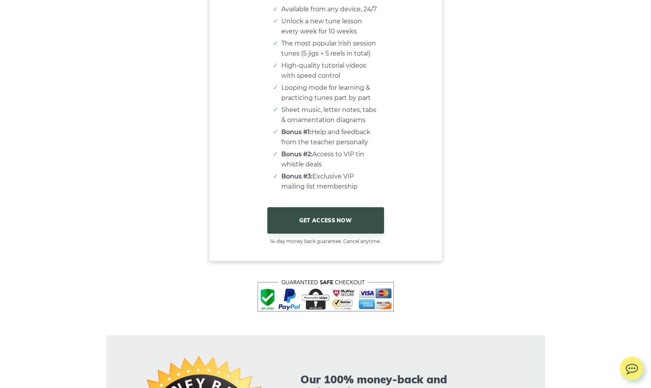
scroll to position [4781, 0]
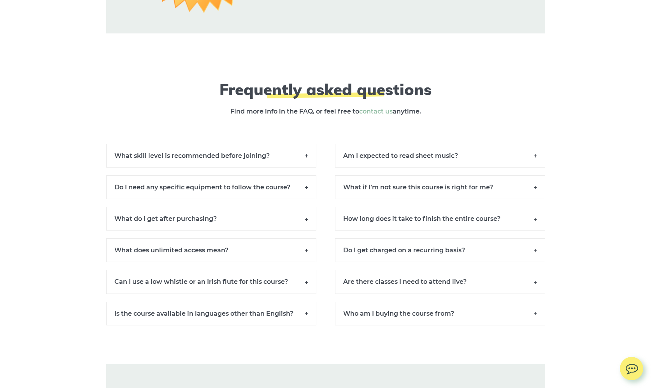
scroll to position [5272, 0]
click at [305, 154] on h6 "What skill level is recommended before joining?" at bounding box center [211, 155] width 210 height 24
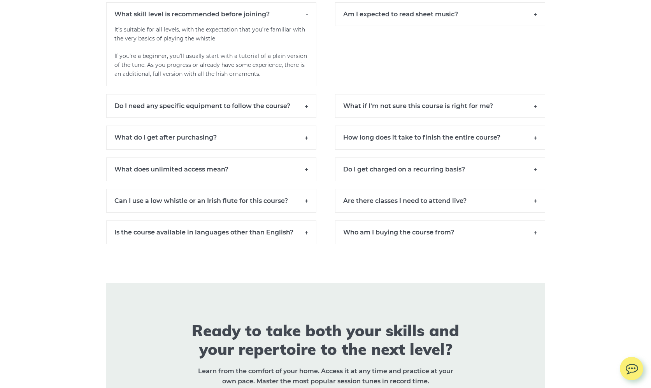
scroll to position [5413, 0]
click at [305, 103] on h6 "Do I need any specific equipment to follow the course?" at bounding box center [211, 106] width 210 height 24
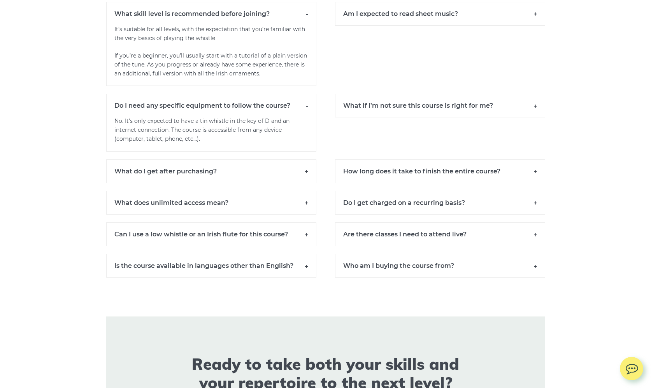
click at [307, 103] on h6 "Do I need any specific equipment to follow the course?" at bounding box center [211, 105] width 210 height 23
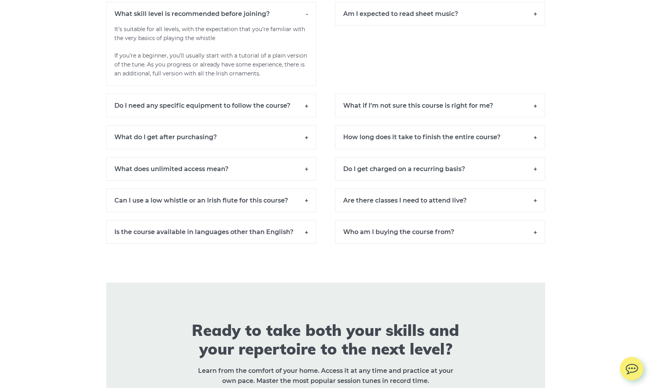
click at [305, 136] on h6 "What do I get after purchasing?" at bounding box center [211, 137] width 210 height 24
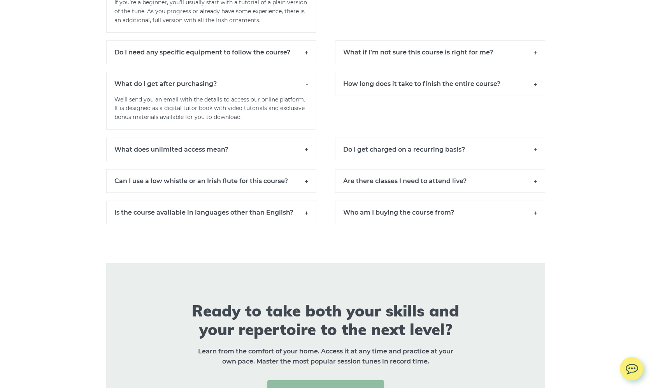
scroll to position [5469, 0]
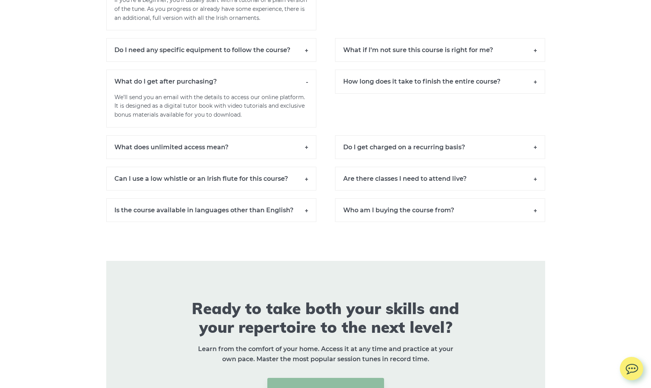
click at [307, 143] on h6 "What does unlimited access mean?" at bounding box center [211, 147] width 210 height 24
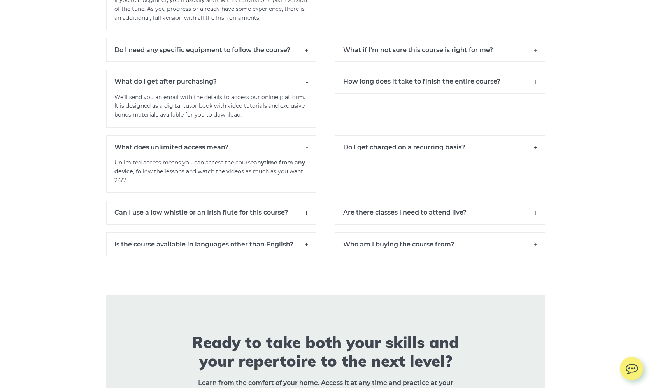
click at [306, 209] on h6 "Can I use a low whistle or an Irish flute for this course?" at bounding box center [211, 213] width 210 height 24
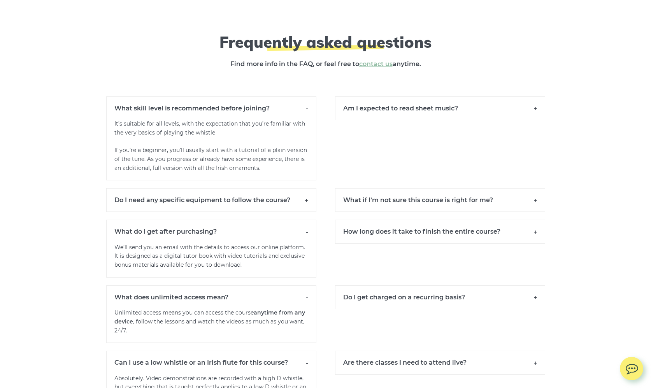
scroll to position [5320, 0]
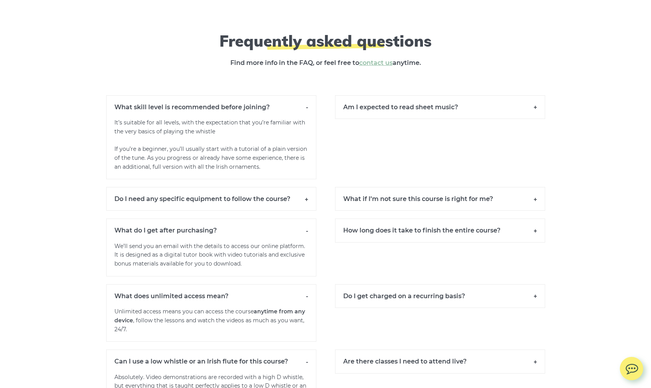
click at [534, 106] on h6 "Am I expected to read sheet music?" at bounding box center [440, 107] width 210 height 24
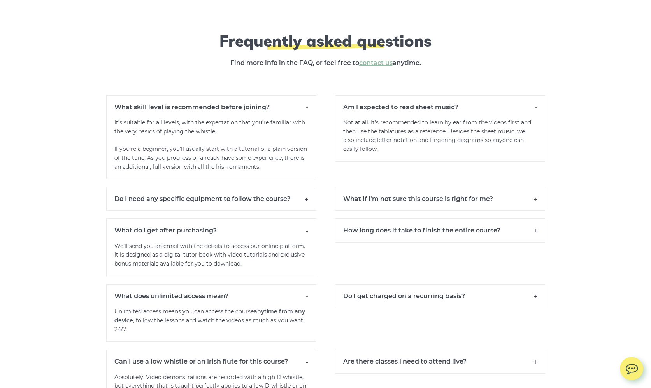
click at [535, 196] on h6 "What if I’m not sure this course is right for me?" at bounding box center [440, 199] width 210 height 24
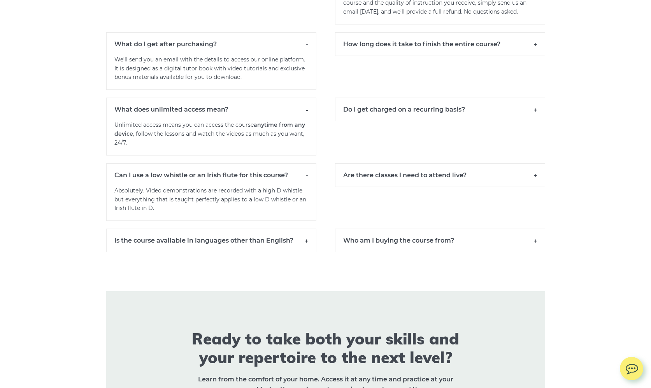
scroll to position [5541, 0]
click at [535, 105] on h6 "Do I get charged on a recurring basis?" at bounding box center [440, 109] width 210 height 24
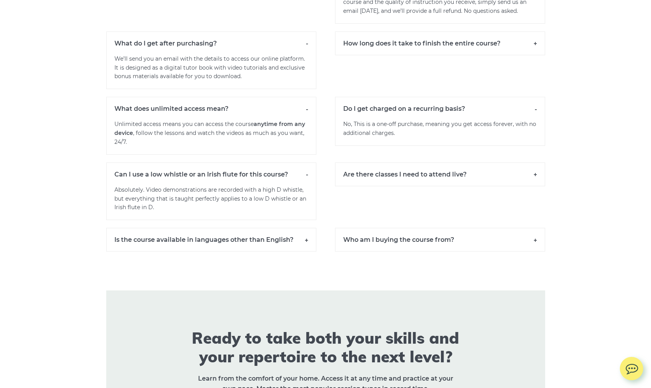
click at [534, 171] on h6 "Are there classes I need to attend live?" at bounding box center [440, 175] width 210 height 24
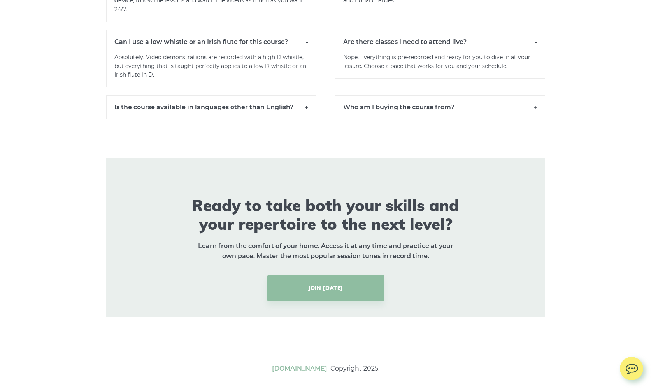
scroll to position [5673, 0]
click at [535, 101] on h6 "Who am I buying the course from?" at bounding box center [440, 108] width 210 height 24
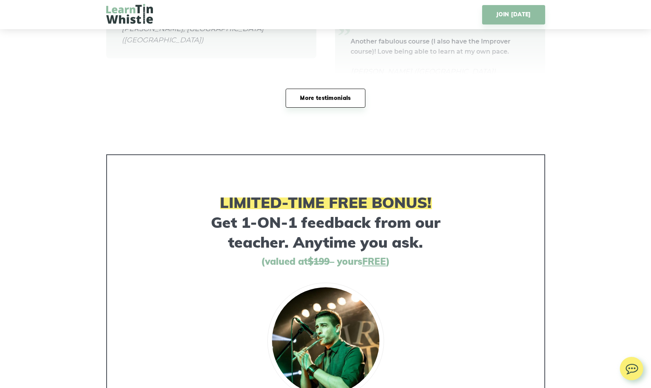
scroll to position [3648, 0]
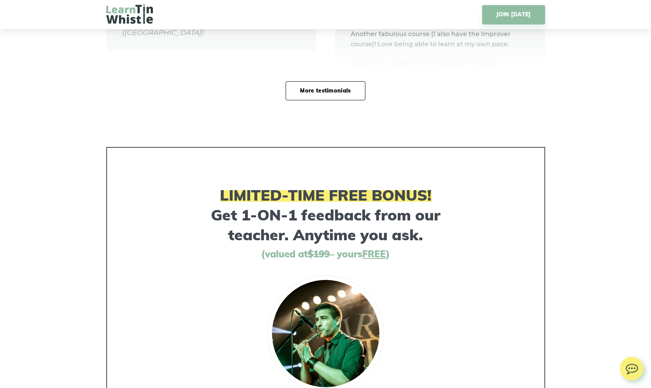
click at [338, 84] on link "More testimonials" at bounding box center [325, 90] width 79 height 19
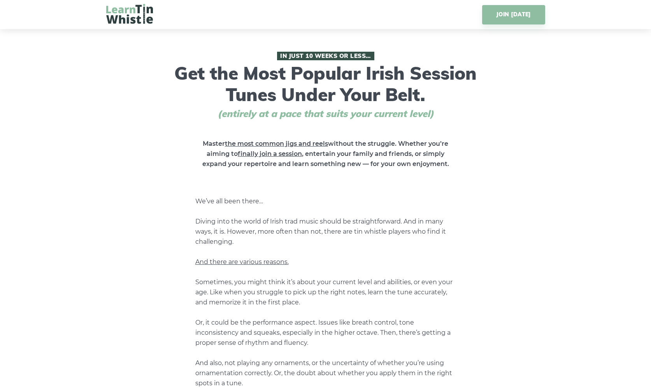
scroll to position [0, 0]
click at [290, 184] on div "In Just 10 Weeks or Less… Get the Most Popular Irish Session Tunes Under Your B…" at bounding box center [325, 316] width 439 height 529
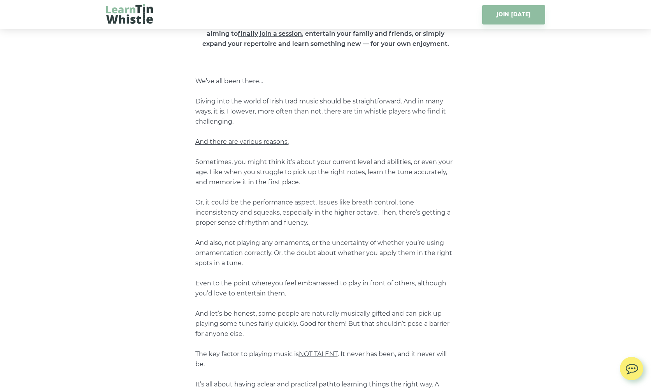
scroll to position [121, 0]
click at [290, 184] on p "We’ve all been there… Diving into the world of Irish trad music should be strai…" at bounding box center [325, 267] width 261 height 384
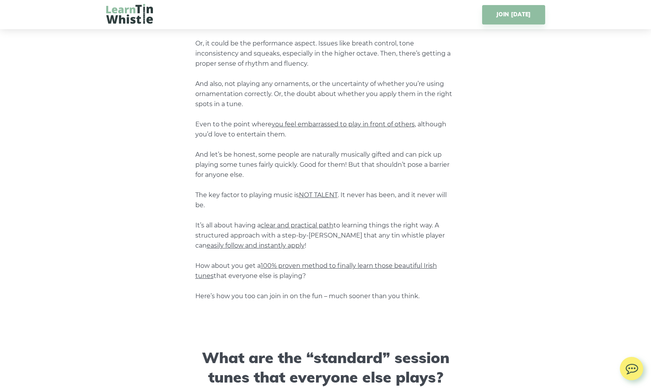
scroll to position [280, 0]
click at [293, 238] on p "We’ve all been there… Diving into the world of Irish trad music should be strai…" at bounding box center [325, 109] width 261 height 384
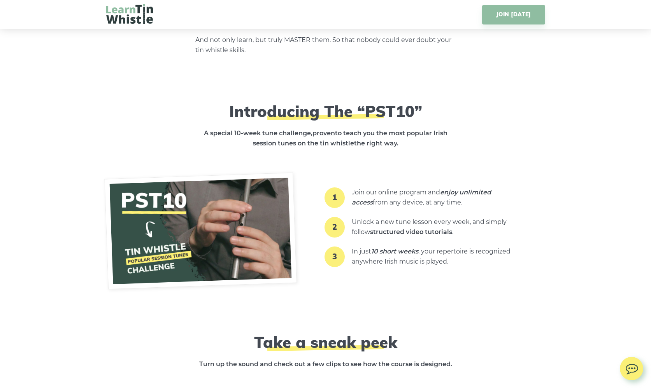
scroll to position [840, 0]
click at [174, 235] on img at bounding box center [200, 230] width 193 height 117
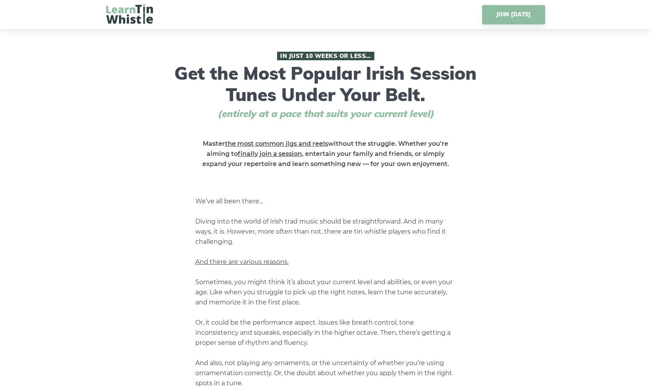
scroll to position [0, 0]
